Goal: Information Seeking & Learning: Learn about a topic

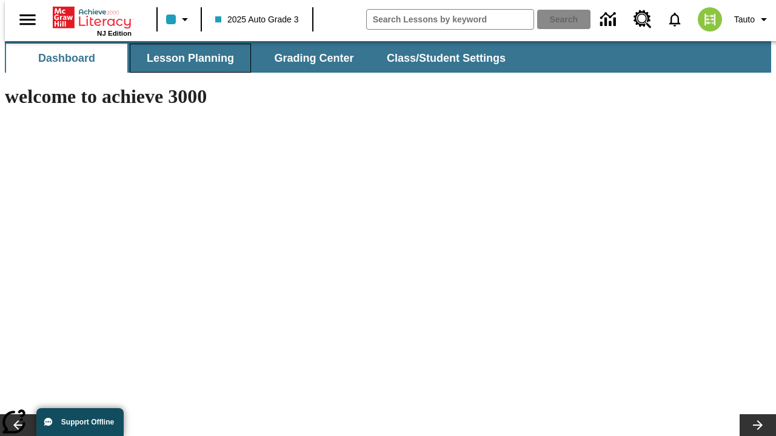
click at [185, 58] on span "Lesson Planning" at bounding box center [190, 59] width 87 height 14
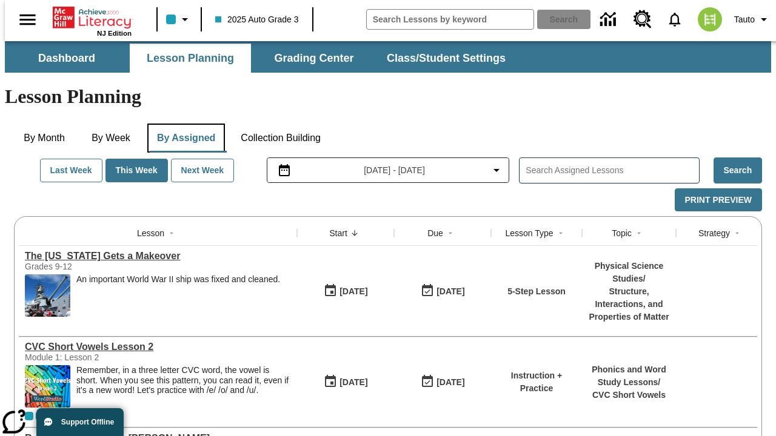
click at [183, 124] on button "By Assigned" at bounding box center [186, 138] width 78 height 29
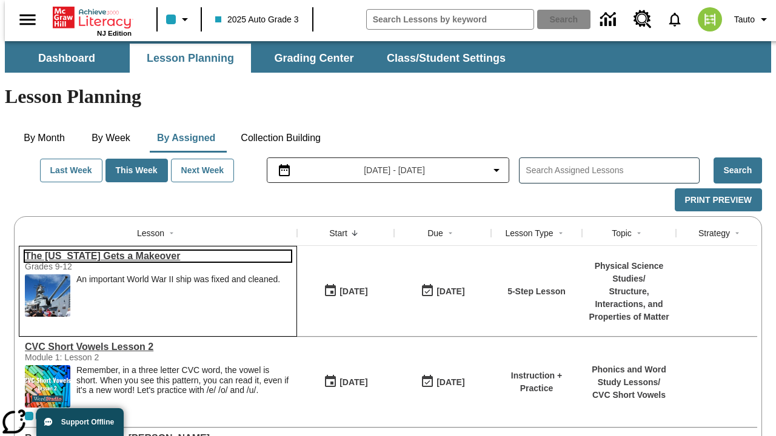
click at [153, 251] on link "The Missouri Gets a Makeover" at bounding box center [158, 256] width 266 height 11
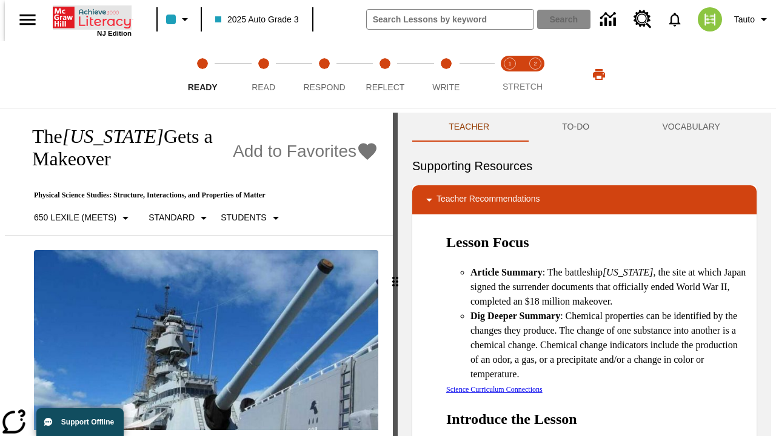
click at [87, 16] on icon "Home" at bounding box center [93, 17] width 81 height 24
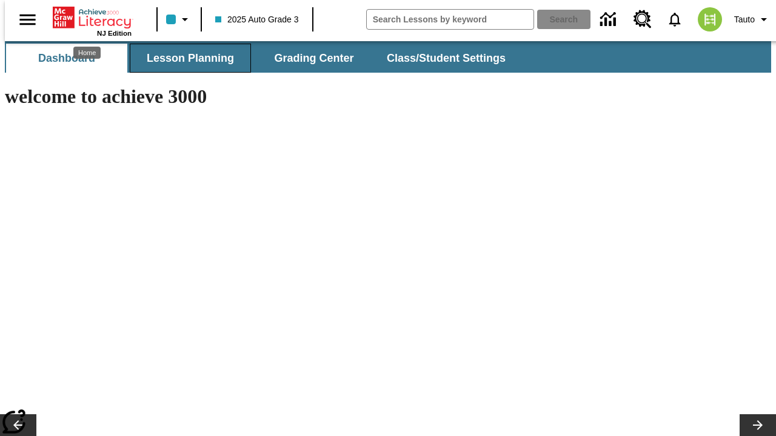
click at [185, 58] on span "Lesson Planning" at bounding box center [190, 59] width 87 height 14
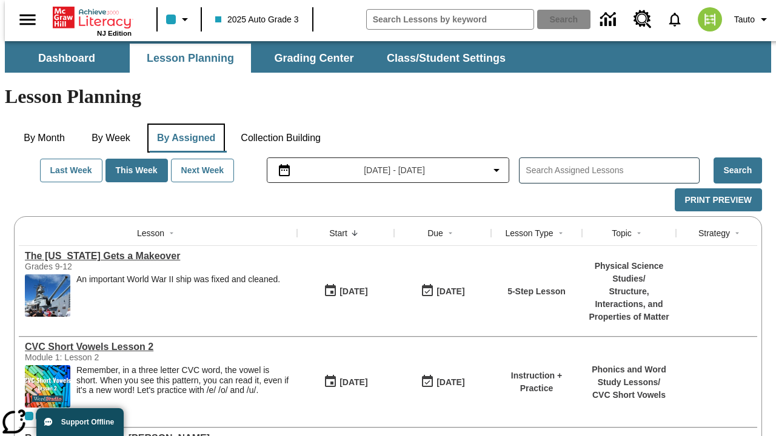
click at [183, 124] on button "By Assigned" at bounding box center [186, 138] width 78 height 29
